Goal: Information Seeking & Learning: Find specific fact

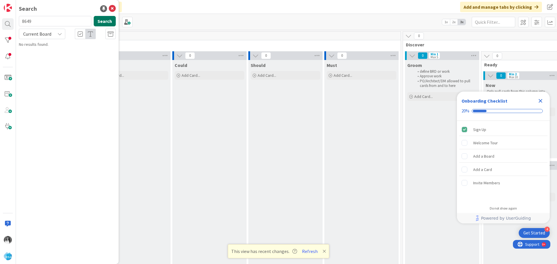
type input "8649"
click at [103, 18] on button "Search" at bounding box center [105, 21] width 22 height 10
click at [60, 51] on span "AOG Front End Changes" at bounding box center [61, 50] width 41 height 5
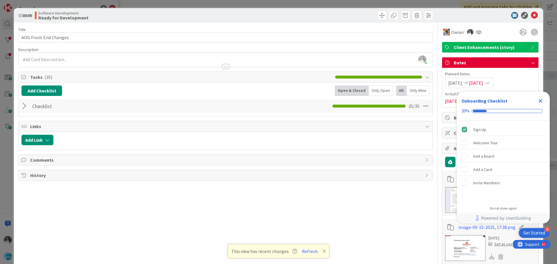
click at [543, 100] on icon "Close Checklist" at bounding box center [540, 100] width 7 height 7
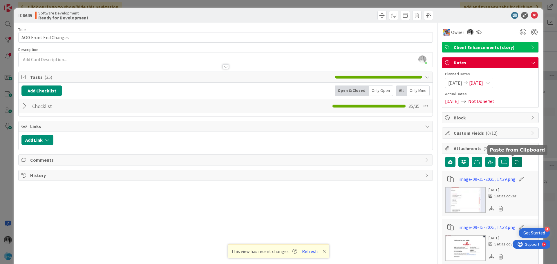
click at [512, 164] on button "button" at bounding box center [517, 162] width 10 height 10
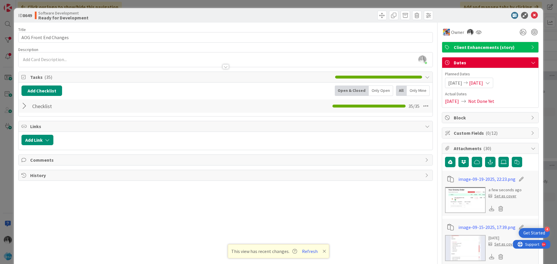
click at [23, 108] on div at bounding box center [25, 106] width 8 height 10
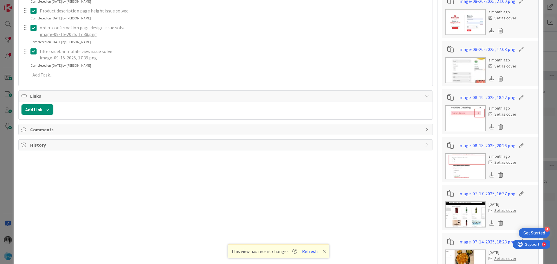
scroll to position [783, 0]
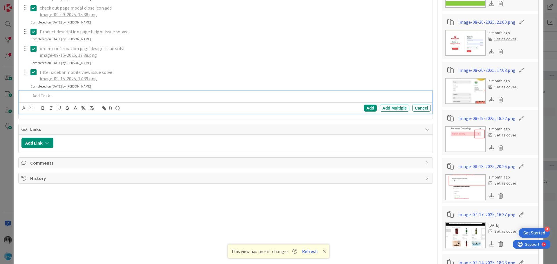
click at [72, 97] on p at bounding box center [229, 96] width 398 height 7
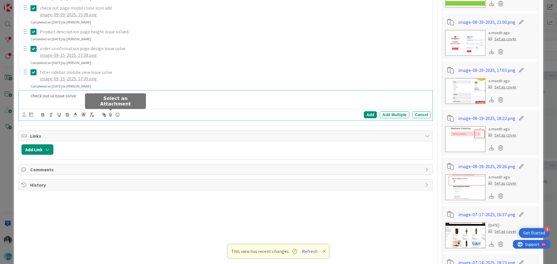
click at [111, 116] on icon at bounding box center [110, 115] width 7 height 8
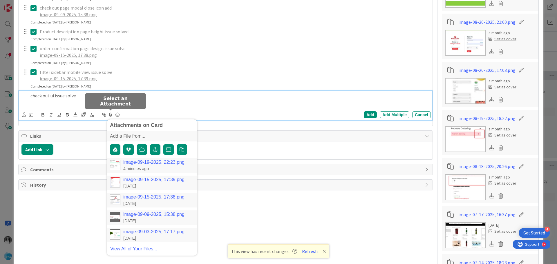
click at [131, 162] on link "image-09-19-2025, 22:23.png" at bounding box center [153, 162] width 61 height 5
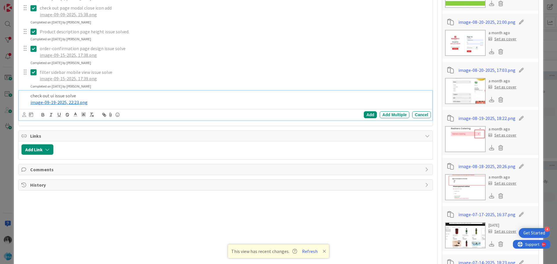
click at [71, 98] on p "check out ui issue solve" at bounding box center [229, 96] width 398 height 7
click at [0, 0] on div "solved." at bounding box center [0, 0] width 0 height 0
drag, startPoint x: 79, startPoint y: 96, endPoint x: 28, endPoint y: 96, distance: 51.1
click at [28, 96] on div "check out ui issue solved. ﻿ image-09-19-2025, 22:23.png ﻿" at bounding box center [229, 99] width 403 height 17
copy p "check out ui issue solved."
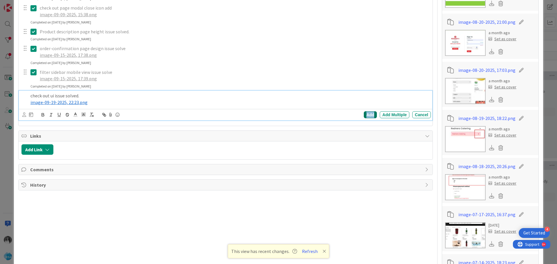
click at [365, 113] on div "Add" at bounding box center [370, 114] width 13 height 7
